Goal: Submit feedback/report problem

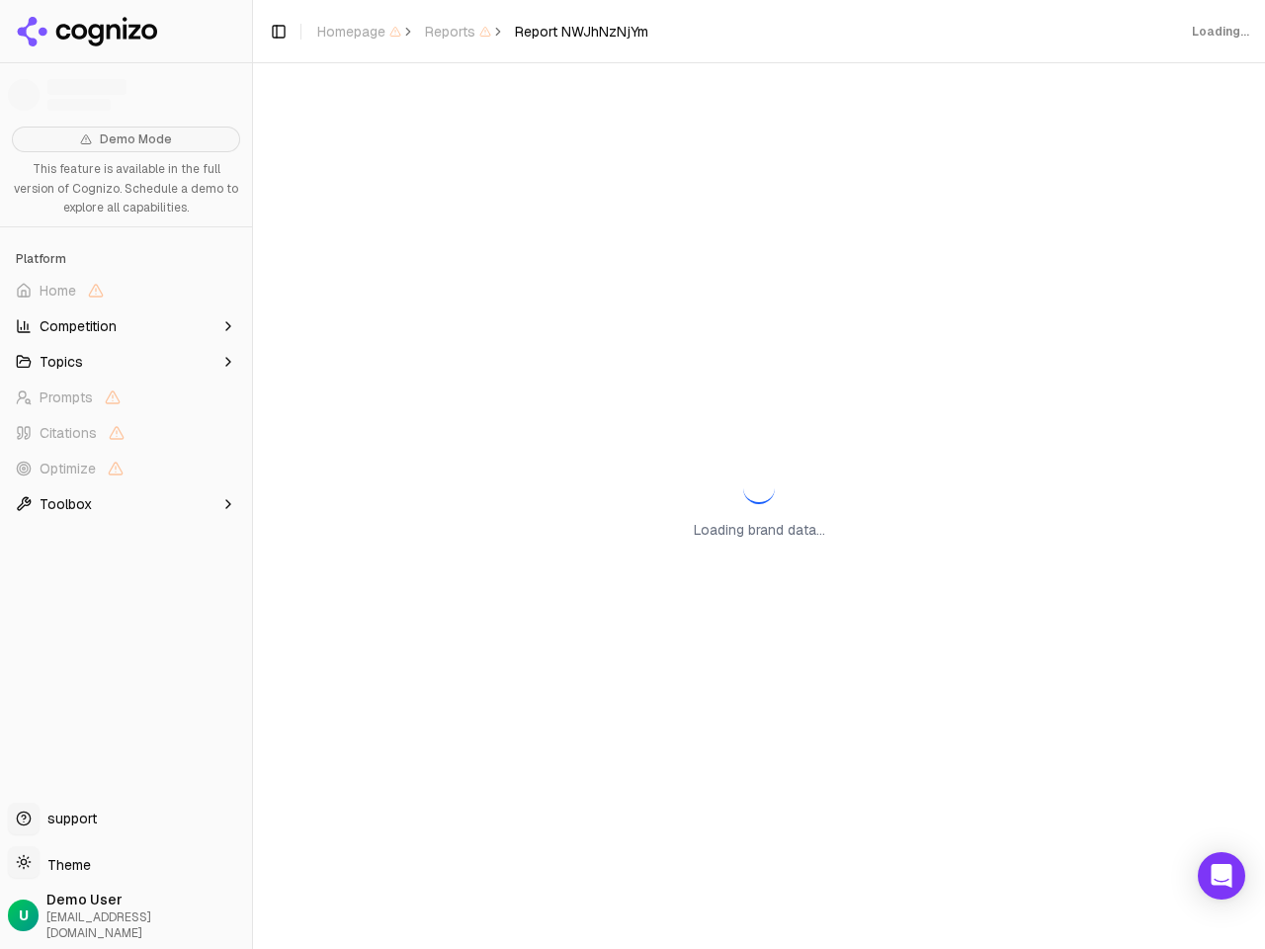
click at [125, 290] on span "Home" at bounding box center [126, 291] width 236 height 32
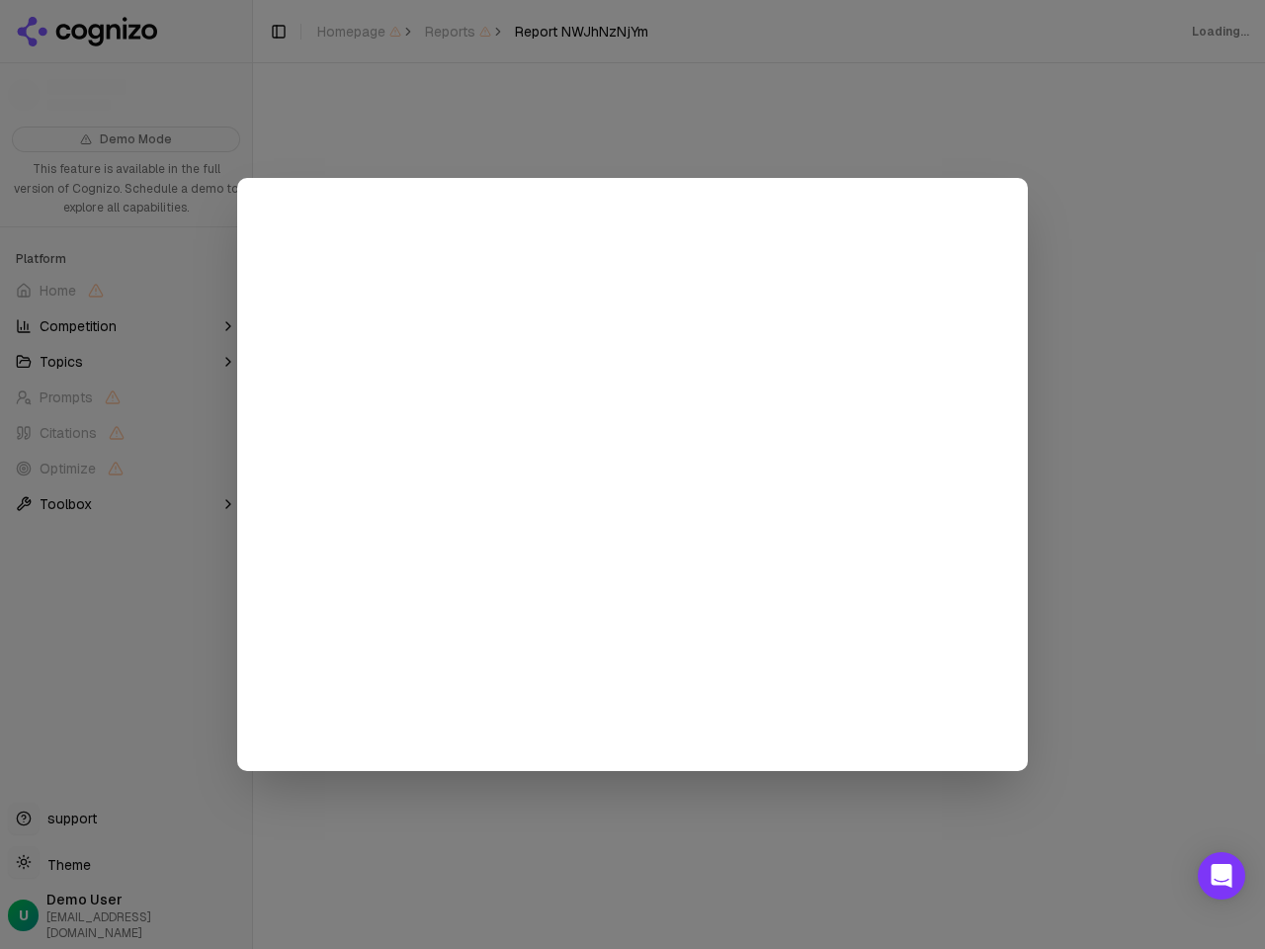
click at [125, 326] on div at bounding box center [632, 474] width 1265 height 949
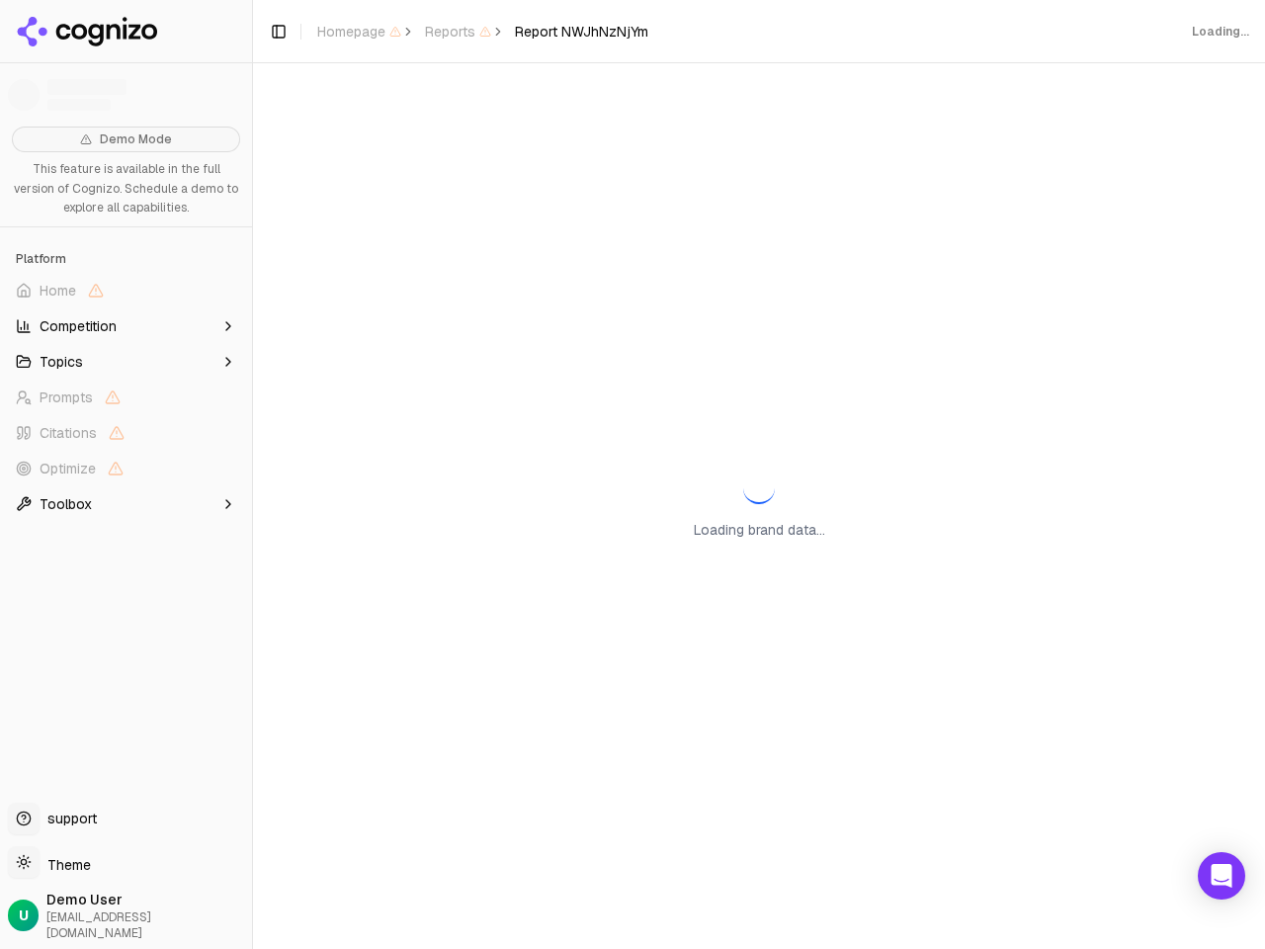
click at [125, 362] on button "Topics" at bounding box center [126, 362] width 236 height 32
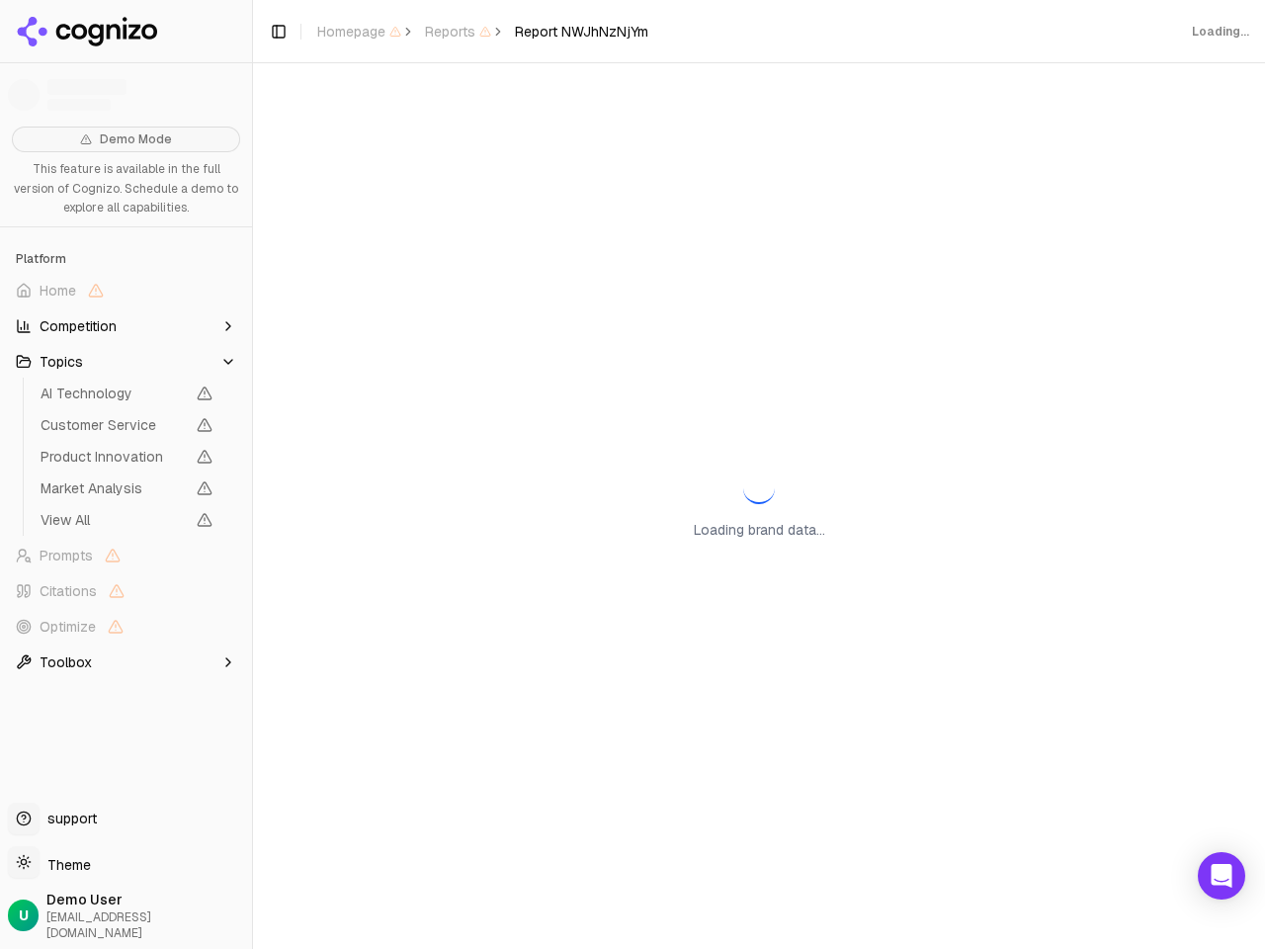
click at [125, 397] on span "AI Technology" at bounding box center [113, 393] width 144 height 20
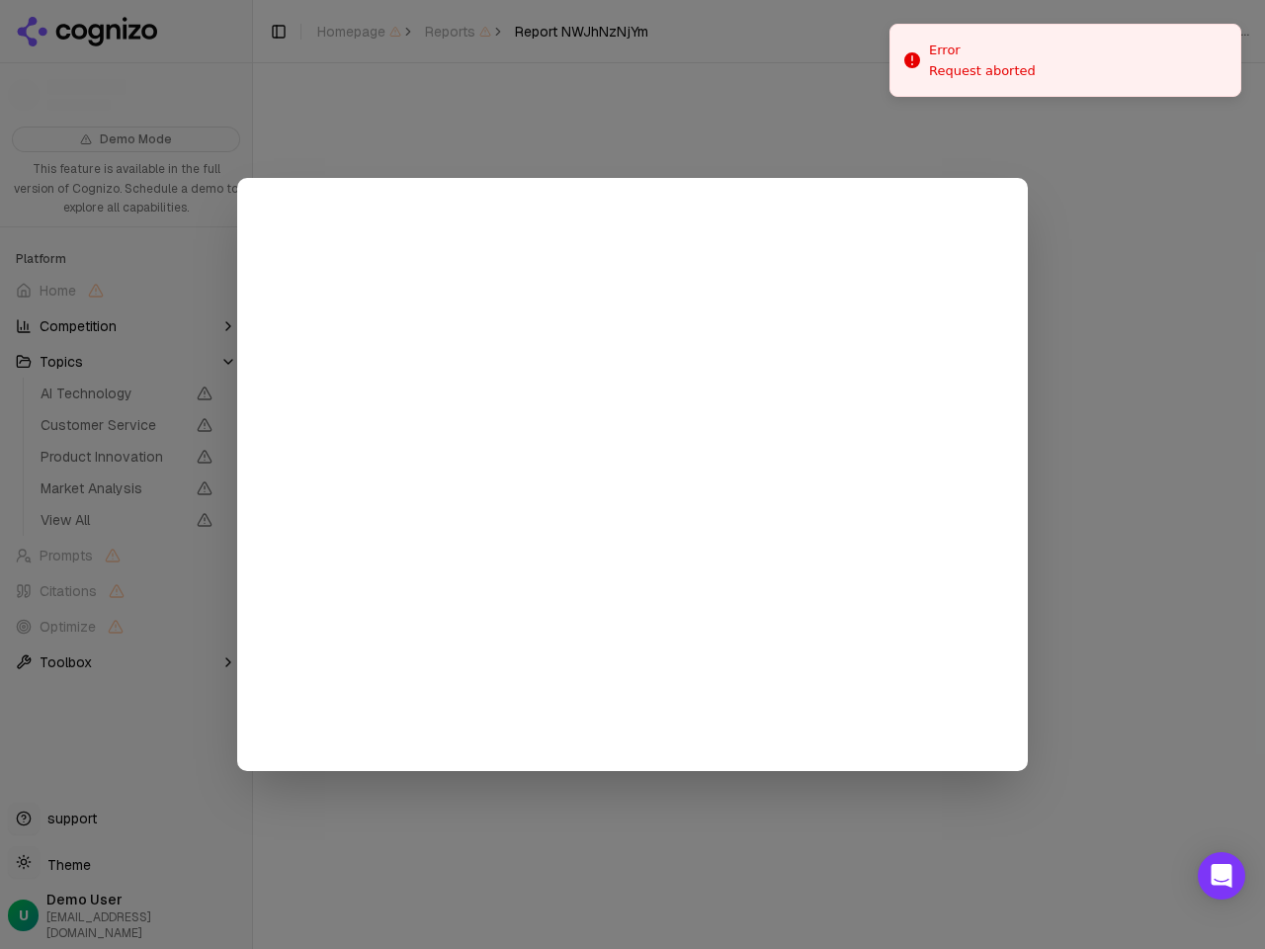
click at [125, 433] on div at bounding box center [632, 474] width 1265 height 949
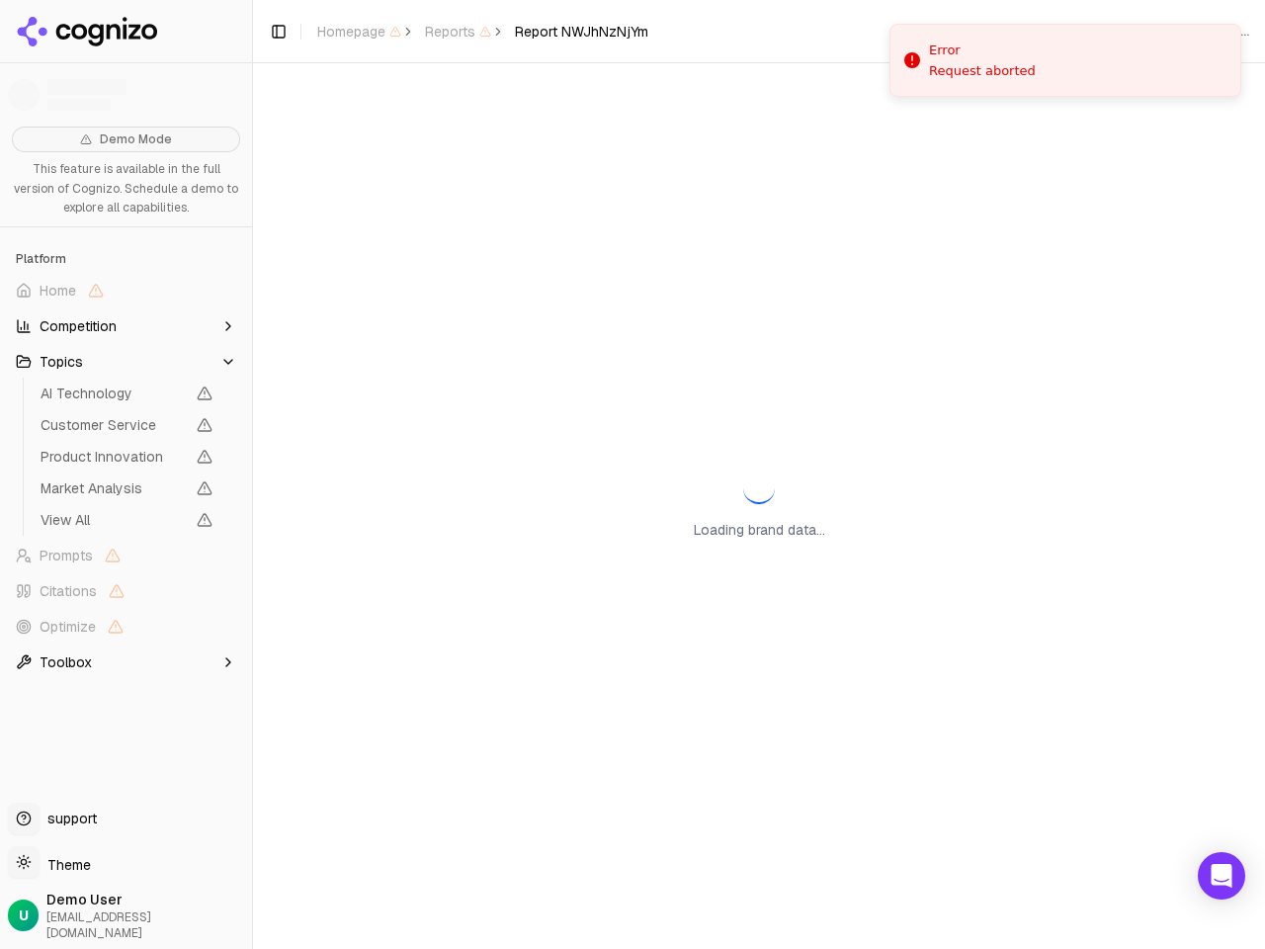
click at [125, 468] on span "Product Innovation" at bounding box center [127, 457] width 188 height 28
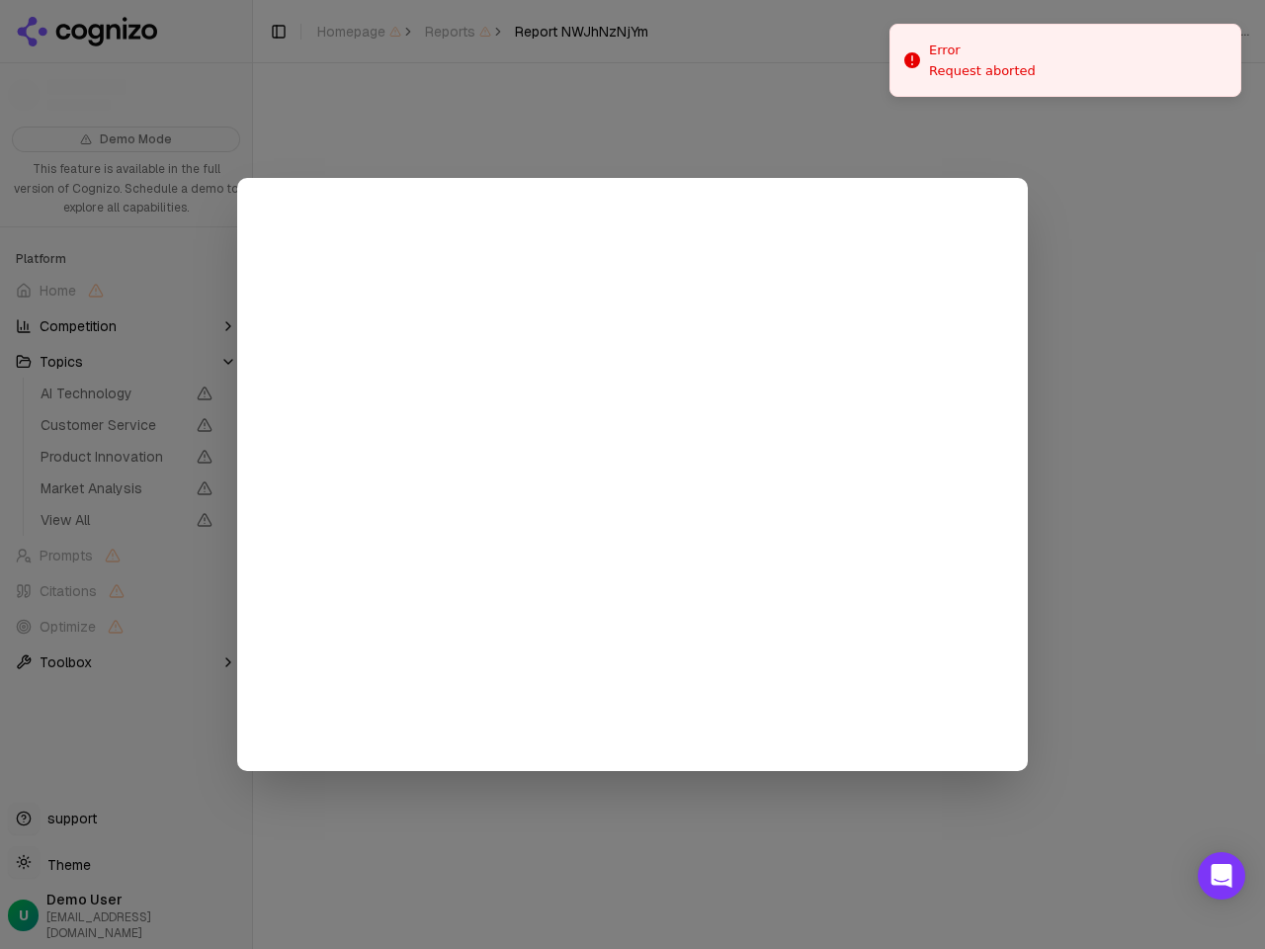
click at [125, 504] on div at bounding box center [632, 474] width 1265 height 949
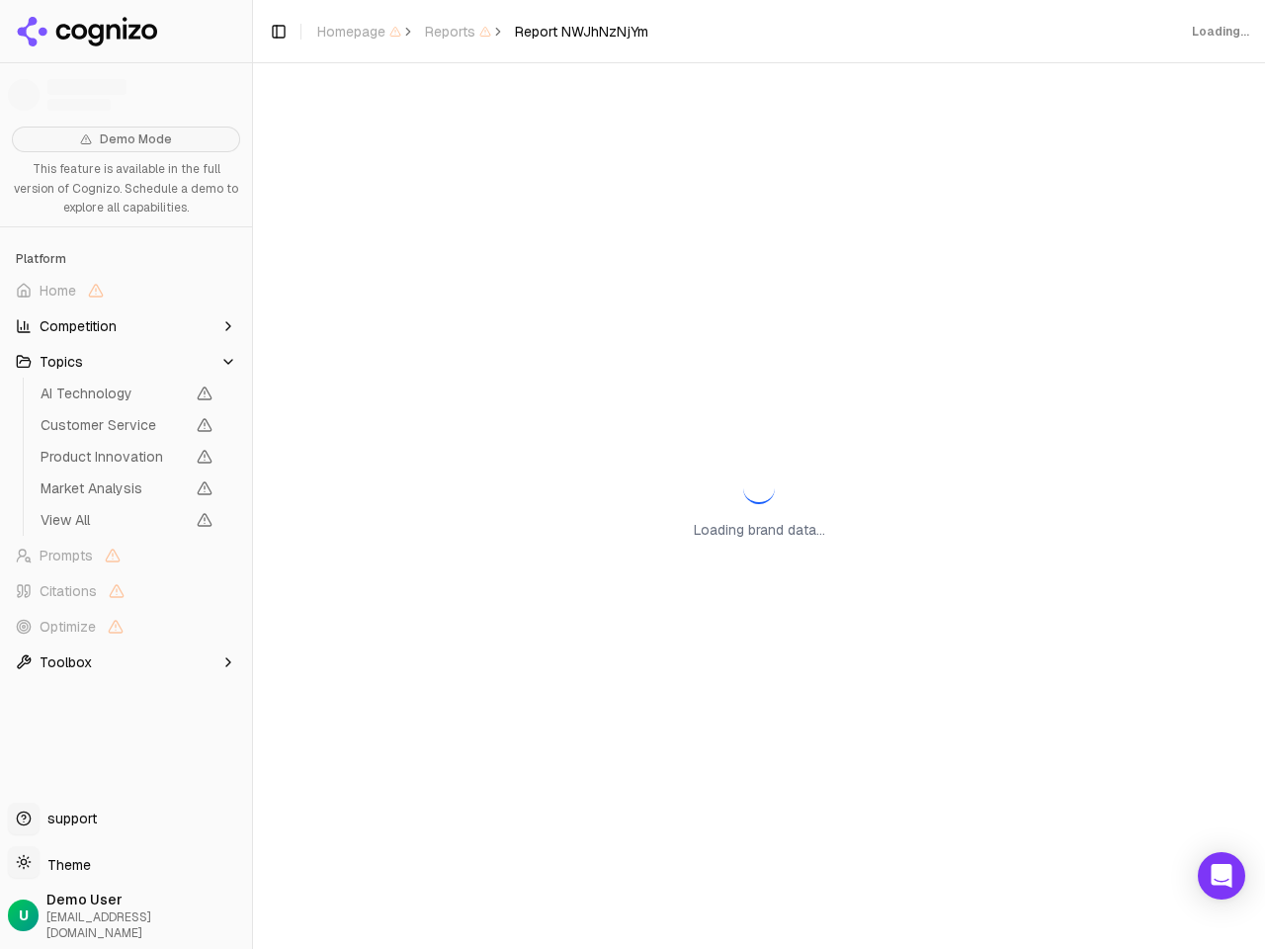
click at [252, 474] on button "Toggle Sidebar" at bounding box center [252, 474] width 16 height 949
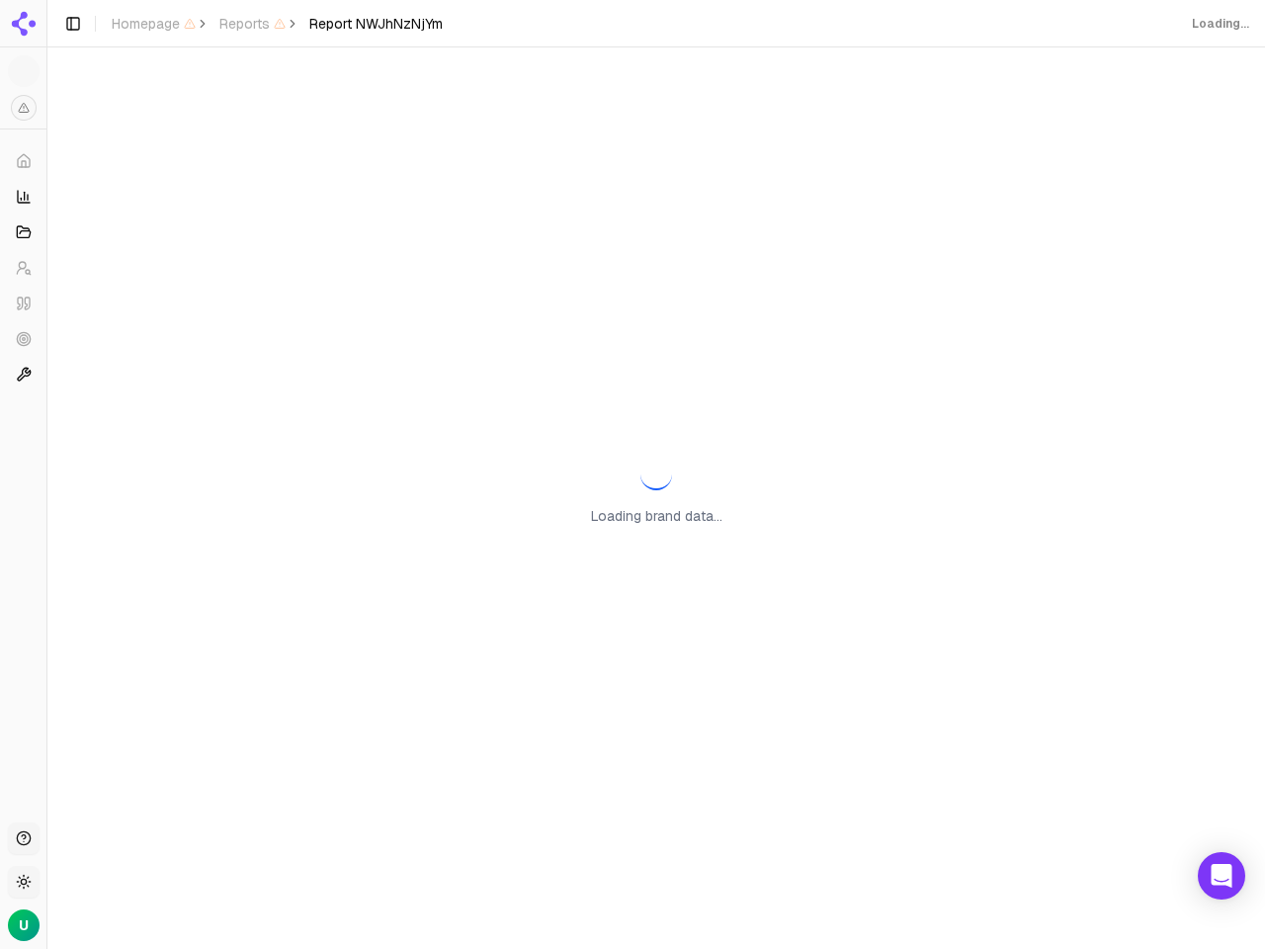
click at [87, 32] on button "Toggle Sidebar" at bounding box center [73, 24] width 28 height 28
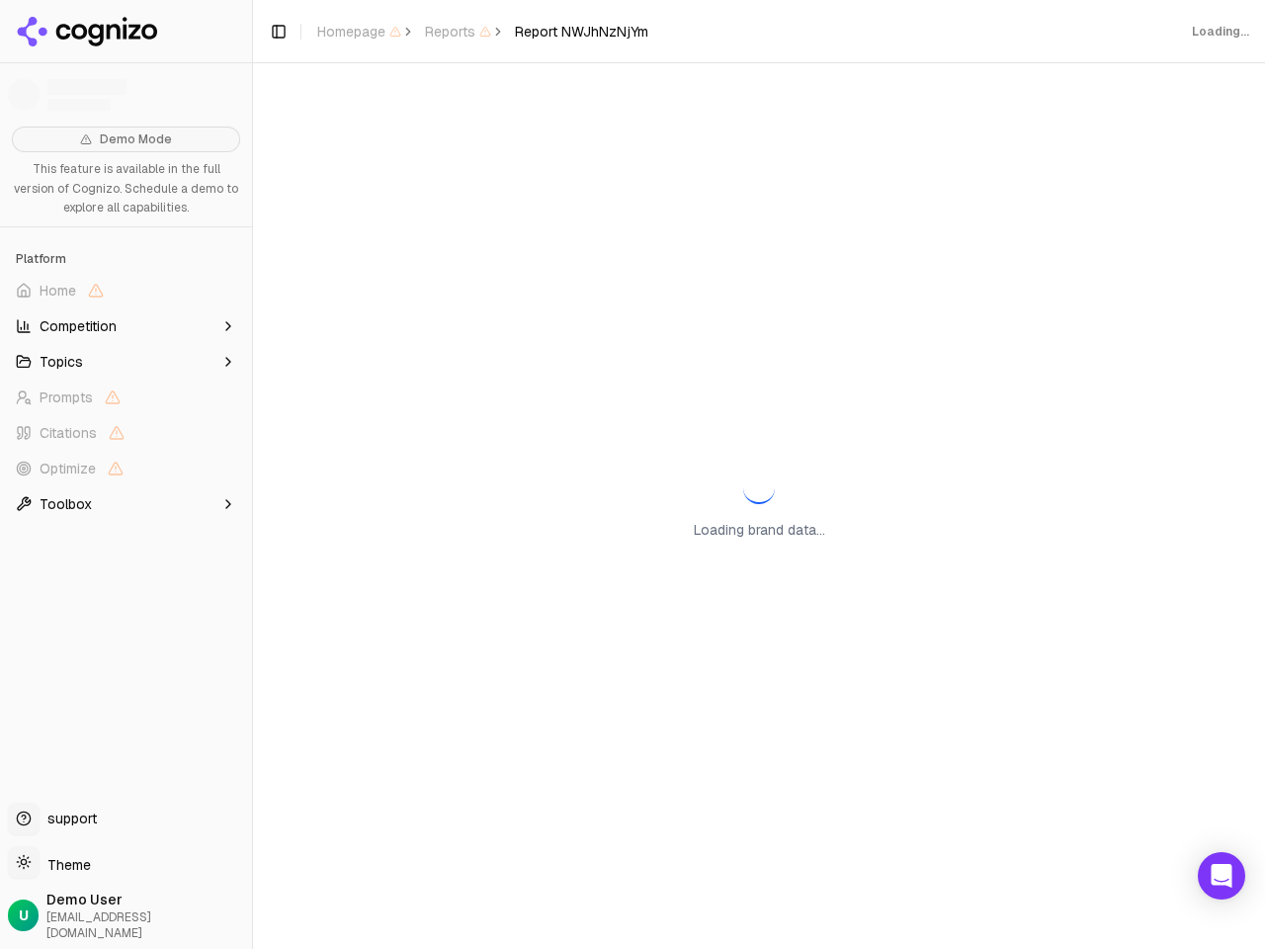
click at [359, 32] on span "Homepage" at bounding box center [359, 32] width 84 height 20
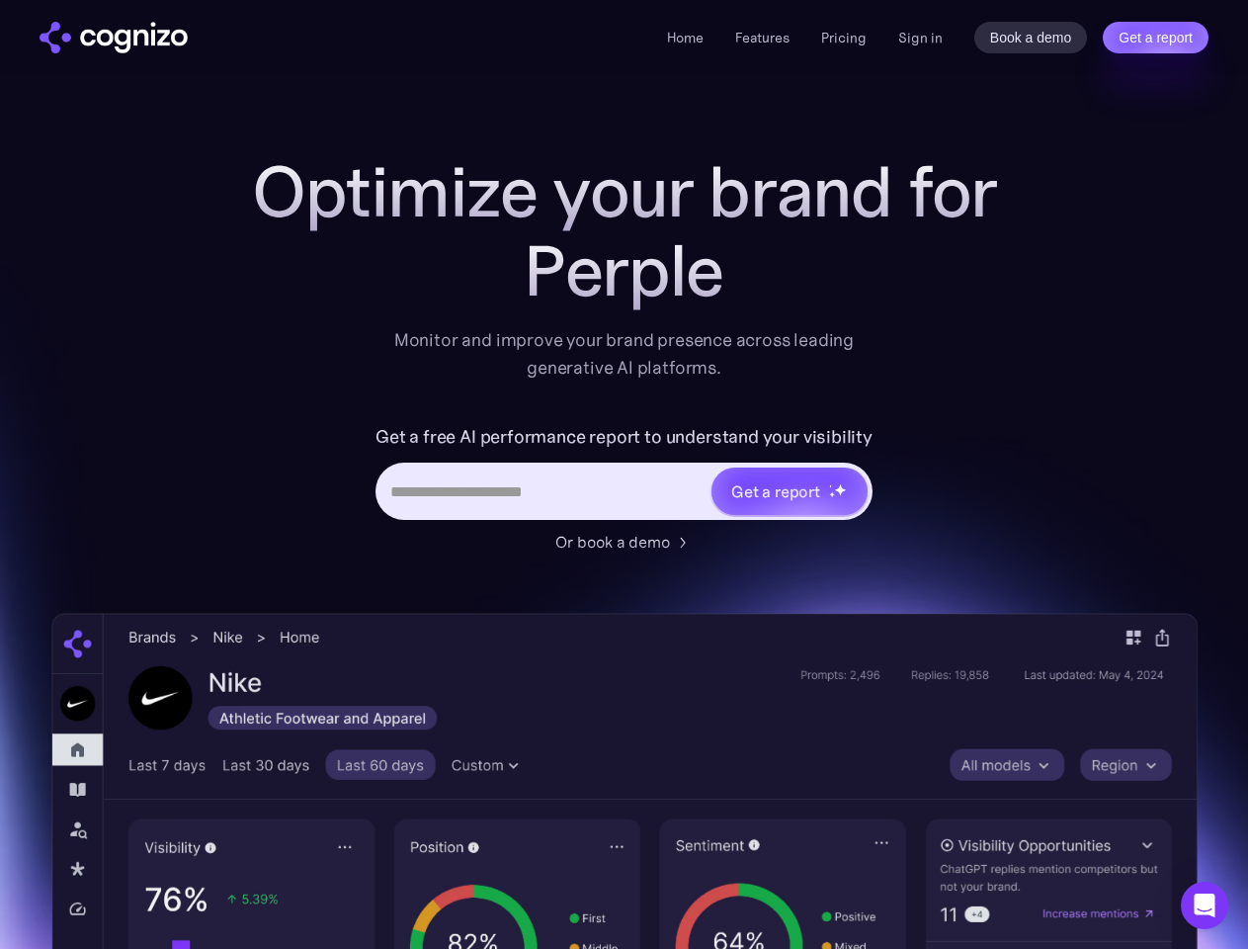
click at [1155, 38] on link "Get a report" at bounding box center [1156, 38] width 106 height 32
click at [0, 0] on input "Last name *" at bounding box center [0, 0] width 0 height 0
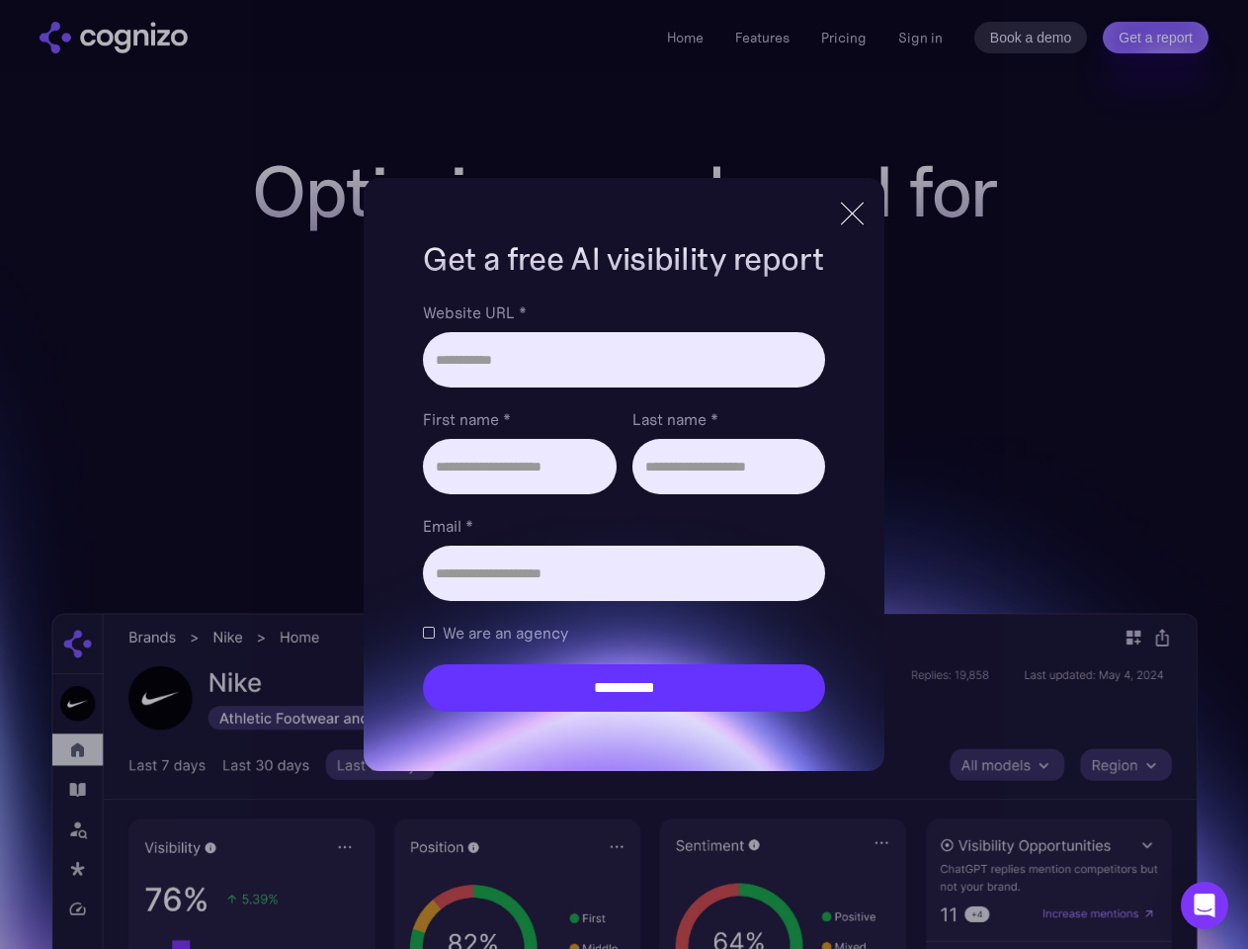
click at [1204, 905] on icon "Open Intercom Messenger" at bounding box center [1205, 905] width 21 height 24
